Goal: Information Seeking & Learning: Learn about a topic

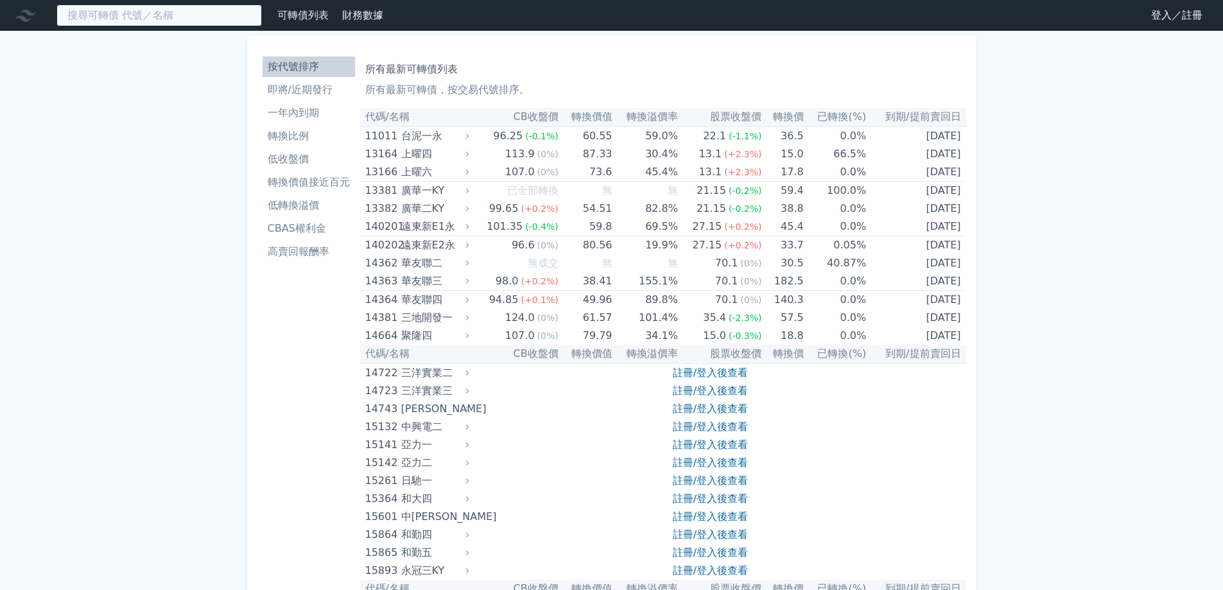
click at [166, 21] on input at bounding box center [160, 15] width 206 height 22
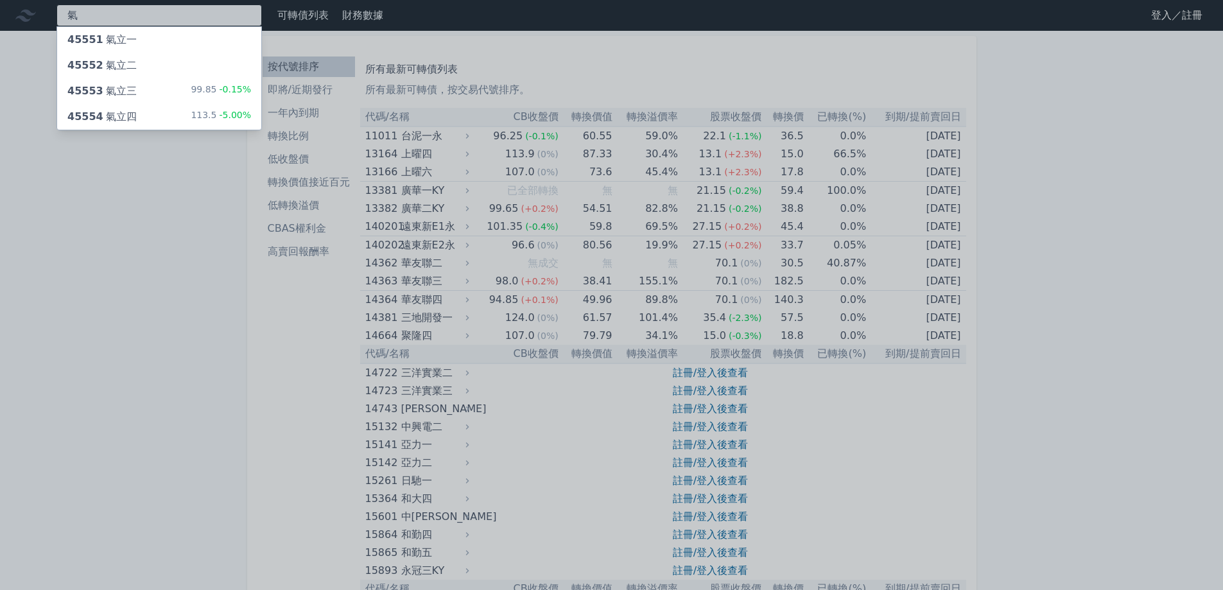
type input "氣"
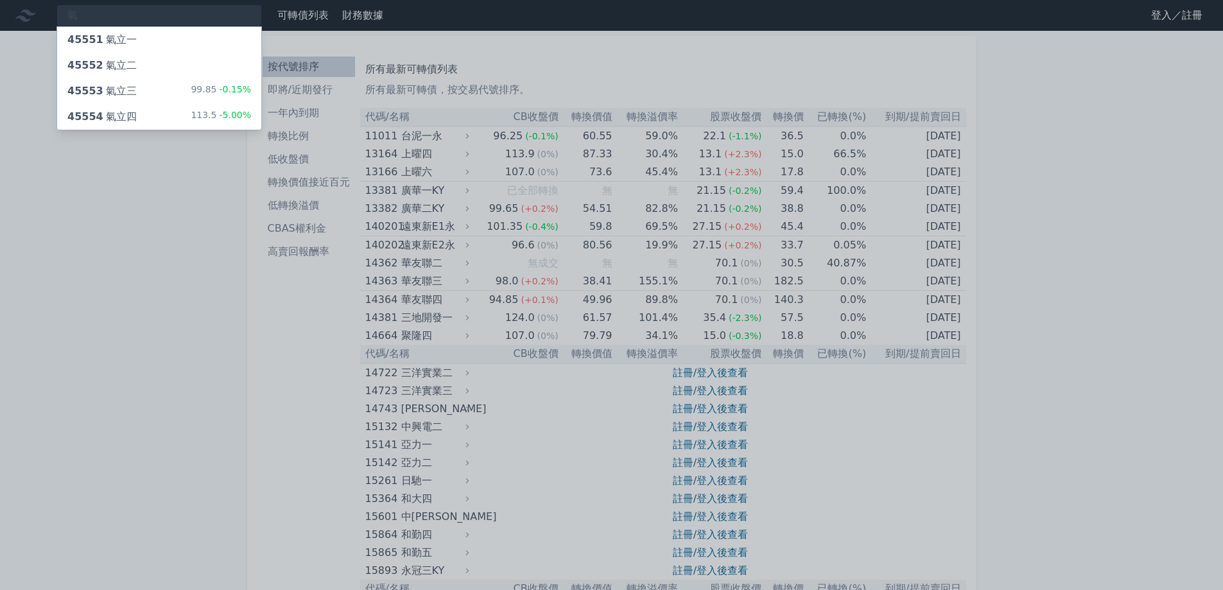
click at [134, 115] on div "45554 氣立四 113.5 -5.00%" at bounding box center [159, 117] width 204 height 26
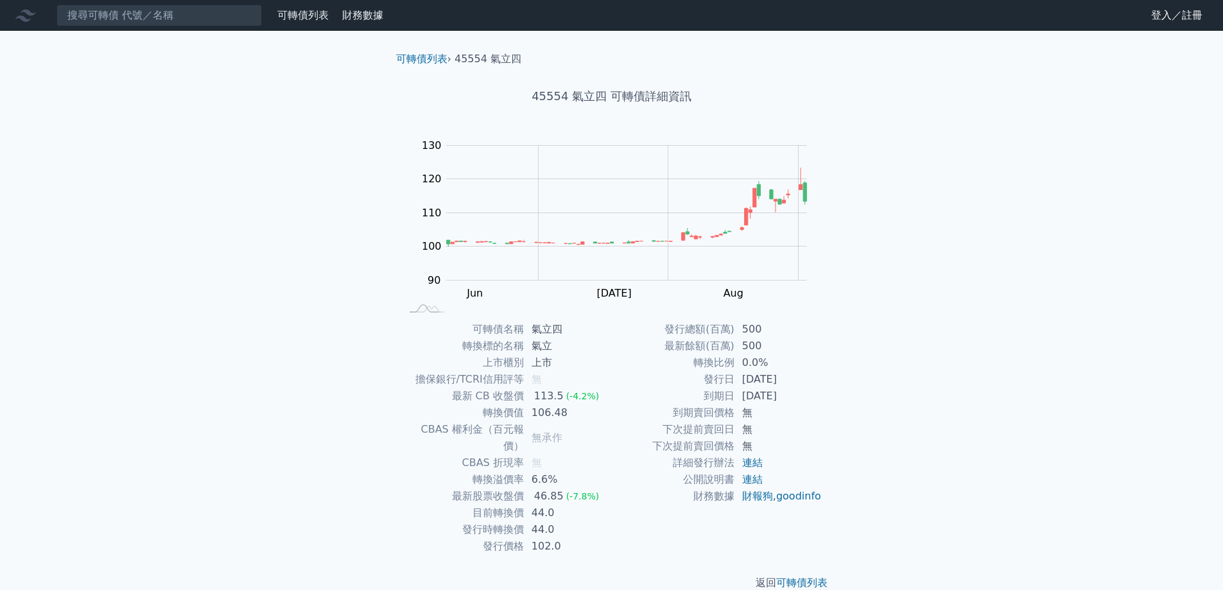
drag, startPoint x: 745, startPoint y: 383, endPoint x: 808, endPoint y: 390, distance: 63.3
click at [808, 390] on tbody "發行總額(百萬) 500 最新餘額(百萬) 500 轉換比例 0.0% 發行日 [DATE] 到期日 [DATE] 到期賣回價格 無 下次提前賣回日 無 下次…" at bounding box center [717, 413] width 211 height 184
click at [754, 462] on link "連結" at bounding box center [752, 463] width 21 height 12
click at [753, 479] on link "連結" at bounding box center [752, 479] width 21 height 12
click at [755, 460] on link "連結" at bounding box center [752, 463] width 21 height 12
